Goal: Information Seeking & Learning: Learn about a topic

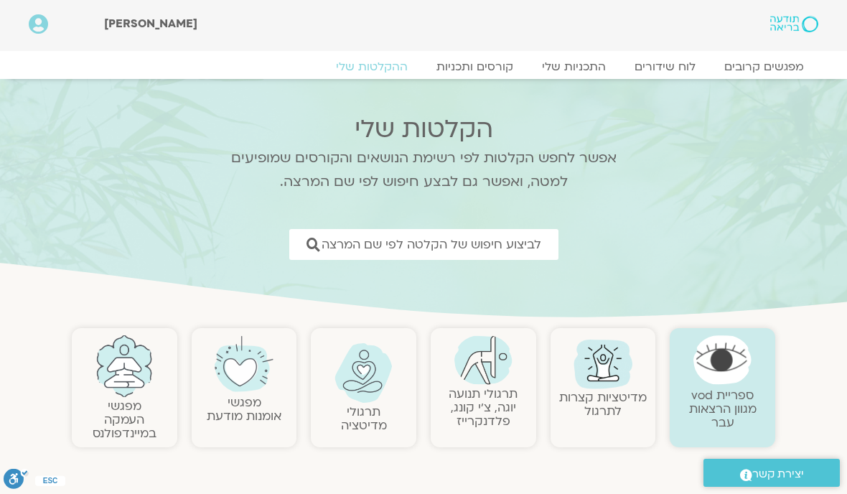
click at [517, 251] on span "לביצוע חיפוש של הקלטה לפי שם המרצה" at bounding box center [432, 245] width 220 height 14
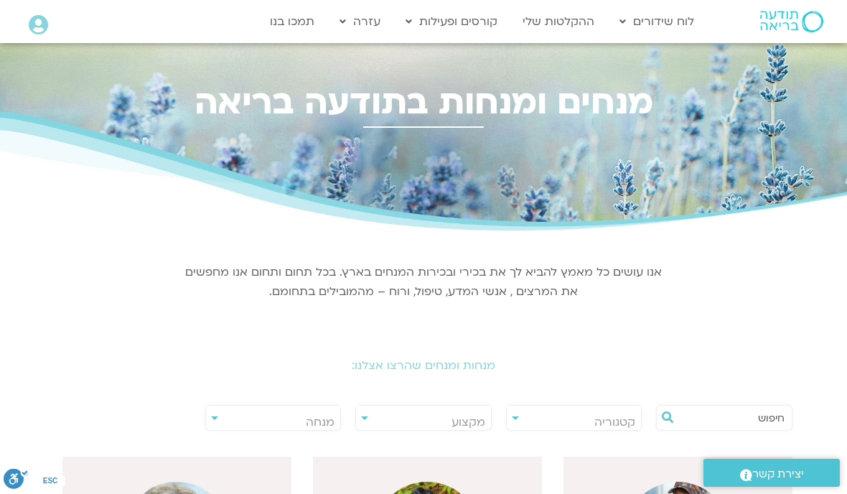
click at [321, 417] on span "מנחה" at bounding box center [320, 422] width 29 height 16
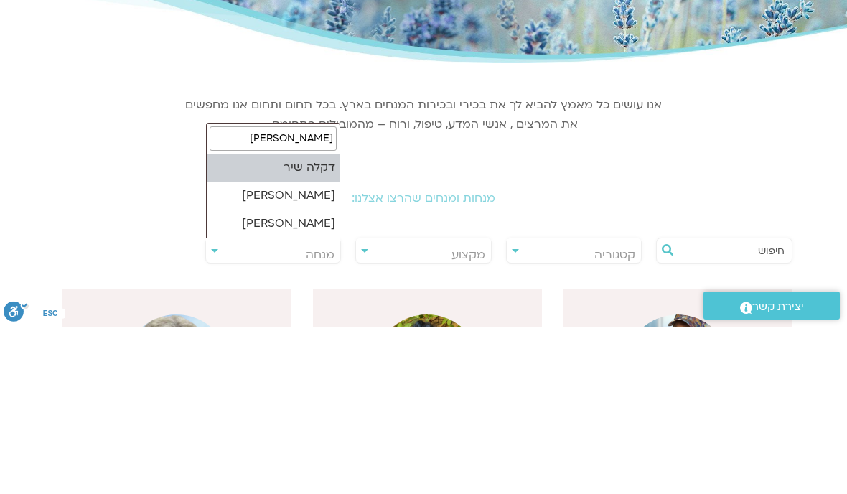
type input "[PERSON_NAME]"
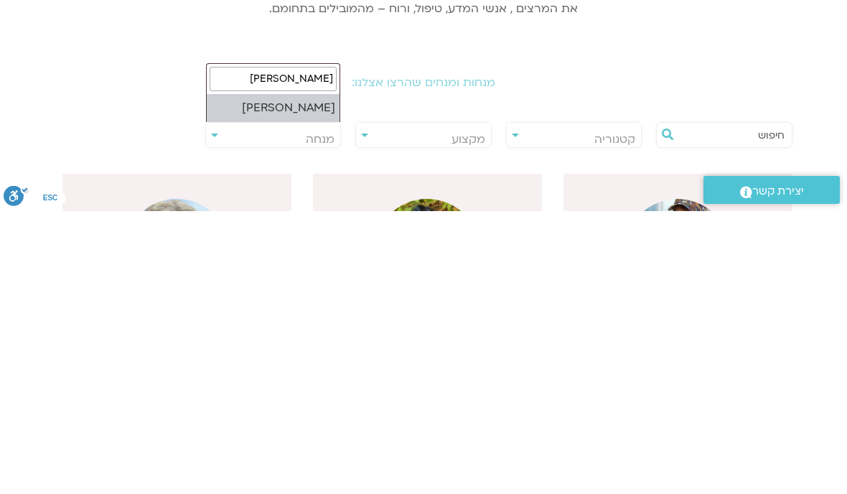
select select "******"
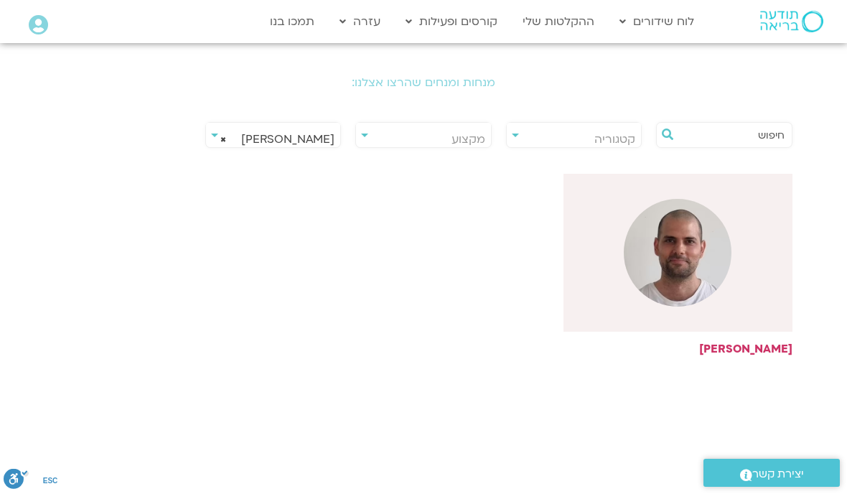
click at [677, 268] on img at bounding box center [678, 253] width 108 height 108
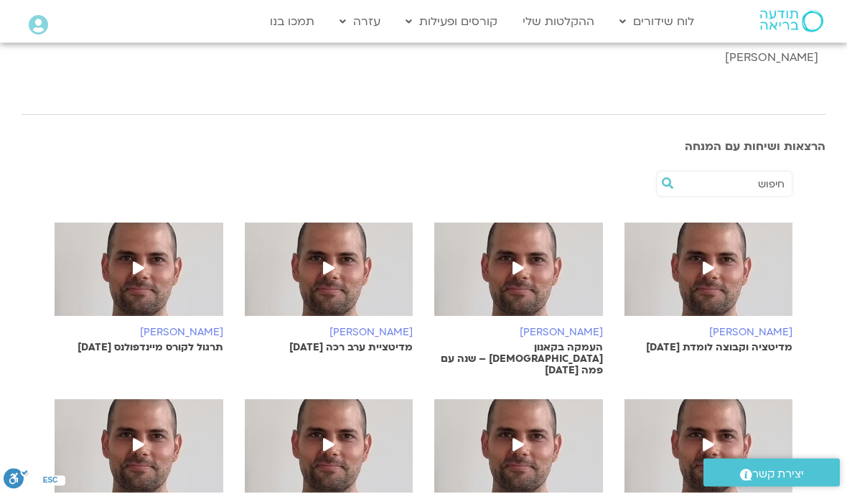
scroll to position [409, 0]
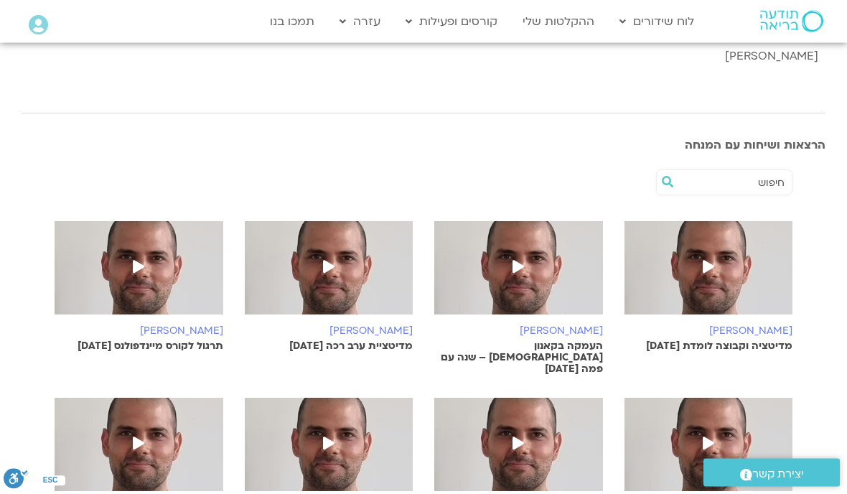
click at [701, 419] on img at bounding box center [709, 453] width 169 height 108
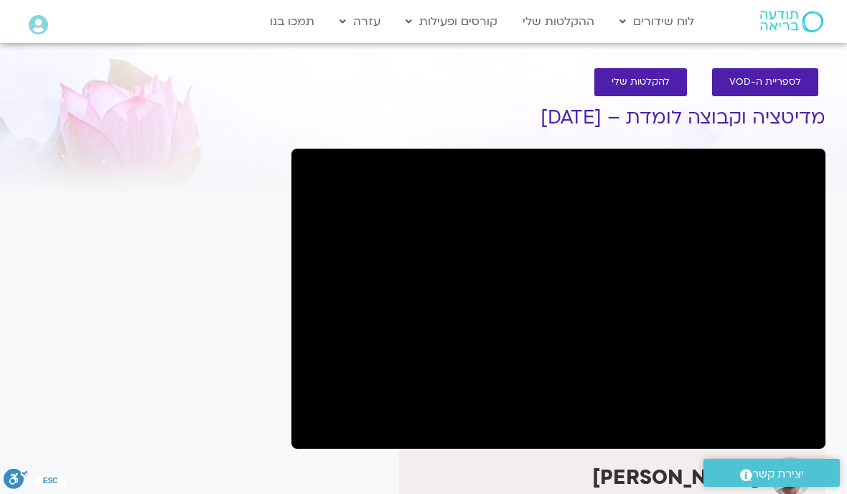
click at [3, 342] on section "לספריית ה-VOD להקלטות שלי מדיטציה וקבוצה לומדת – 10/8/25 דקל קנטי אני מתרגל דהר…" at bounding box center [423, 460] width 847 height 812
